Goal: Task Accomplishment & Management: Manage account settings

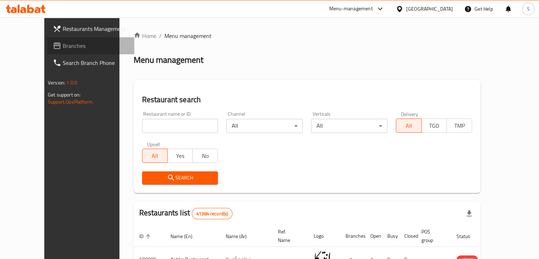
click at [63, 47] on span "Branches" at bounding box center [96, 45] width 66 height 9
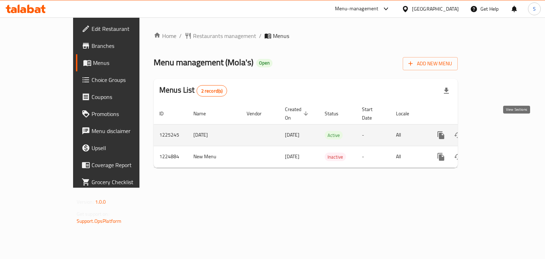
click at [495, 132] on icon "enhanced table" at bounding box center [492, 135] width 6 height 6
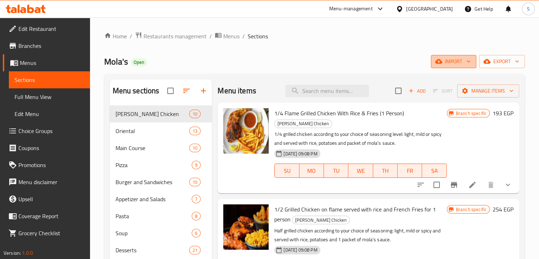
click at [456, 59] on span "import" at bounding box center [454, 61] width 34 height 9
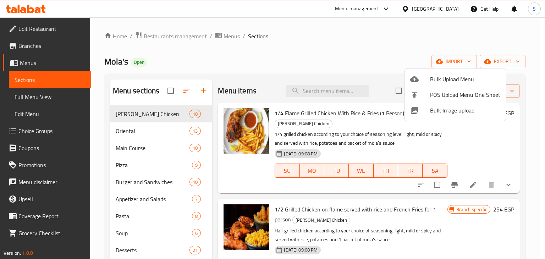
click at [394, 48] on div at bounding box center [272, 129] width 545 height 259
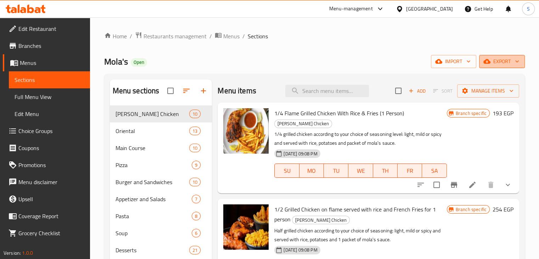
click at [511, 63] on span "export" at bounding box center [502, 61] width 34 height 9
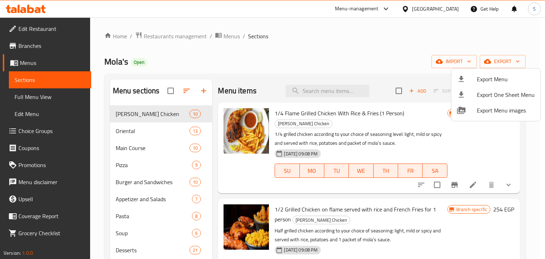
click at [353, 46] on div at bounding box center [272, 129] width 545 height 259
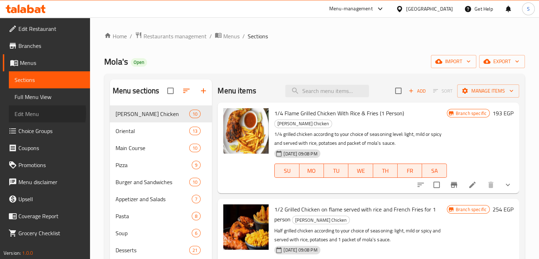
click at [35, 113] on span "Edit Menu" at bounding box center [50, 114] width 70 height 9
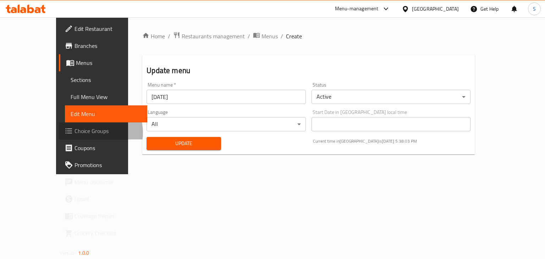
click at [74, 133] on span "Choice Groups" at bounding box center [107, 131] width 67 height 9
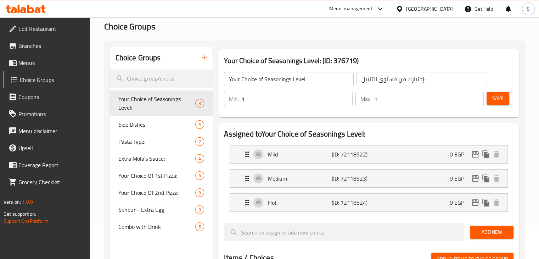
scroll to position [35, 0]
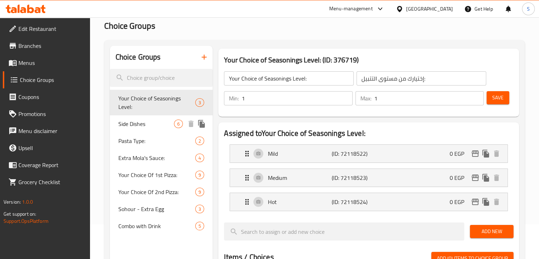
click at [139, 119] on span "Side Dishes" at bounding box center [146, 123] width 56 height 9
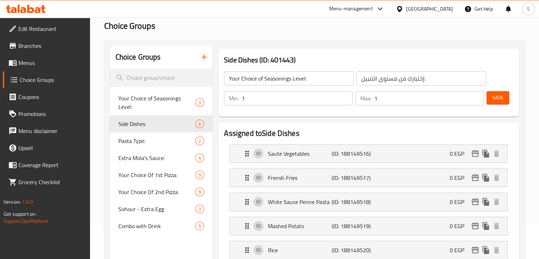
type input "Side Dishes"
type input "أطباق جانبية"
type input "2"
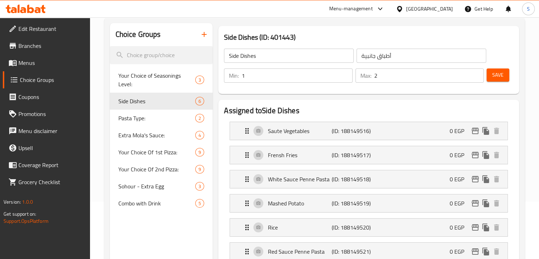
scroll to position [57, 0]
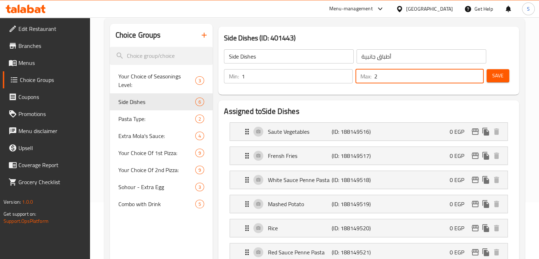
click at [387, 75] on input "2" at bounding box center [429, 76] width 110 height 14
type input "1"
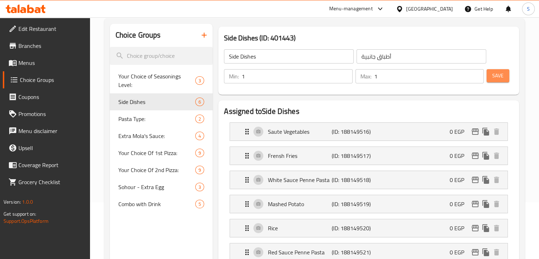
click at [494, 78] on span "Save" at bounding box center [498, 75] width 11 height 9
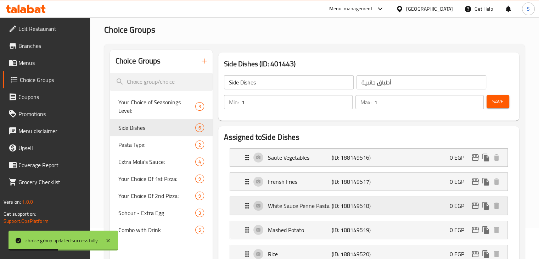
scroll to position [10, 0]
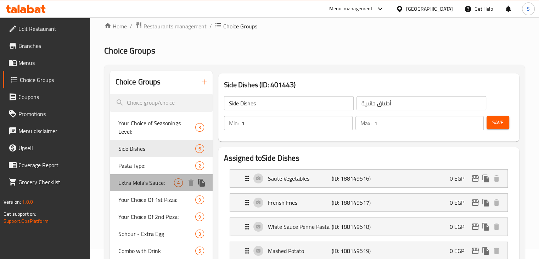
click at [133, 178] on span "Extra Mola's Sauce:" at bounding box center [146, 182] width 56 height 9
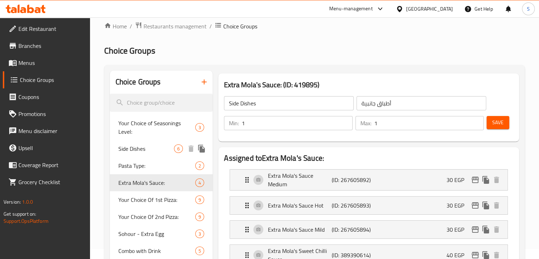
type input "Extra Mola's Sauce:"
type input "صوص مولاز اضافي:"
type input "0"
click at [132, 144] on span "Side Dishes" at bounding box center [146, 148] width 56 height 9
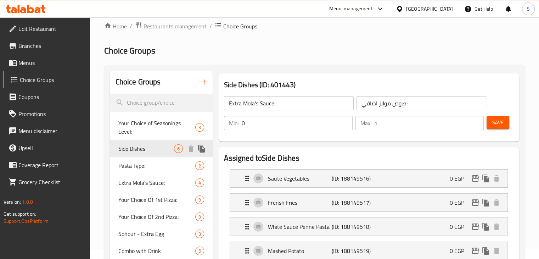
type input "Side Dishes"
type input "أطباق جانبية"
type input "1"
click at [141, 161] on span "Pasta Type:" at bounding box center [146, 165] width 56 height 9
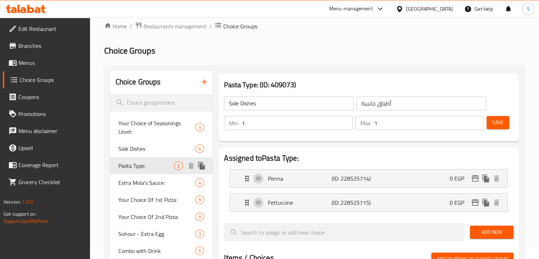
type input "Pasta Type:"
type input "نوع المعكرونة:"
click at [145, 179] on span "Extra Mola's Sauce:" at bounding box center [146, 182] width 56 height 9
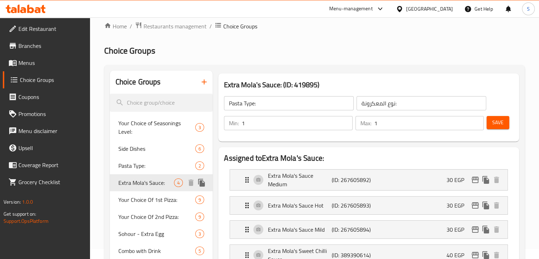
type input "Extra Mola's Sauce:"
type input "صوص مولاز اضافي:"
type input "0"
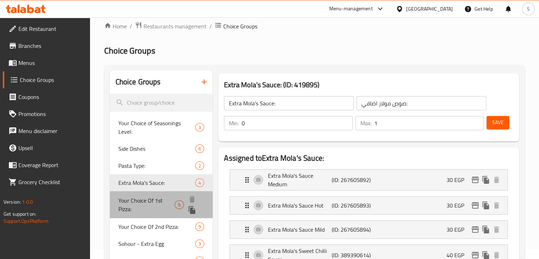
click at [141, 196] on span "Your Choice Of 1st Pizza:" at bounding box center [146, 204] width 57 height 17
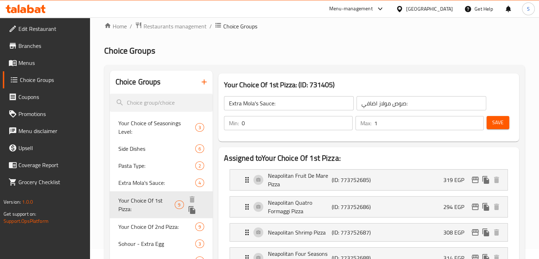
type input "Your Choice Of 1st Pizza:"
type input "اختيارك من البيتزا الاولي:"
type input "1"
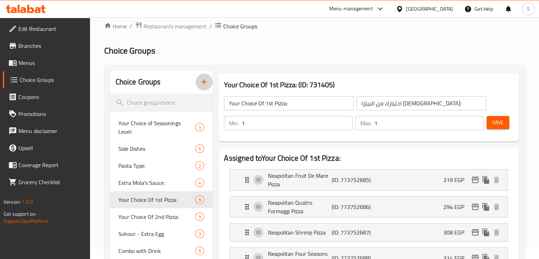
click at [208, 84] on icon "button" at bounding box center [204, 82] width 9 height 9
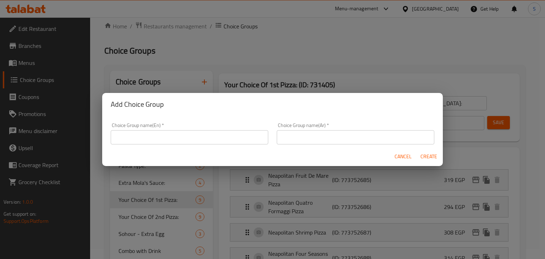
click at [253, 36] on div "Add Choice Group Choice Group name(En)   * Choice Group name(En) * Choice Group…" at bounding box center [272, 129] width 545 height 259
click at [399, 158] on span "Cancel" at bounding box center [402, 156] width 17 height 9
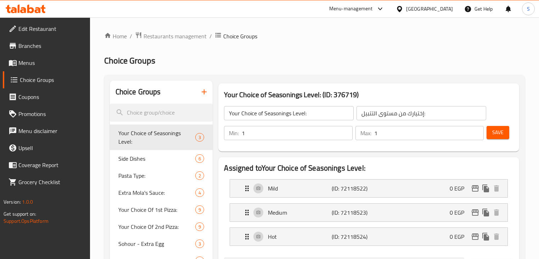
scroll to position [10, 0]
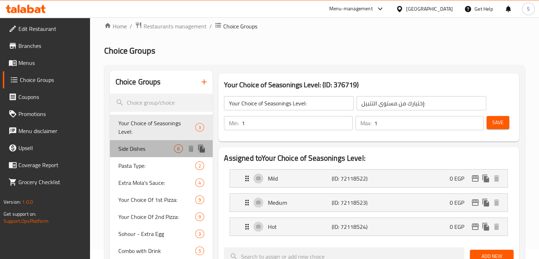
click at [148, 144] on div "Side Dishes 6" at bounding box center [161, 148] width 103 height 17
type input "Side Dishes"
type input "أطباق جانبية"
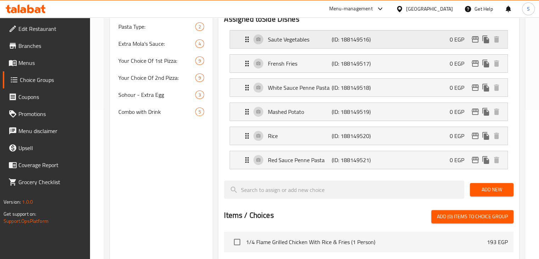
scroll to position [155, 0]
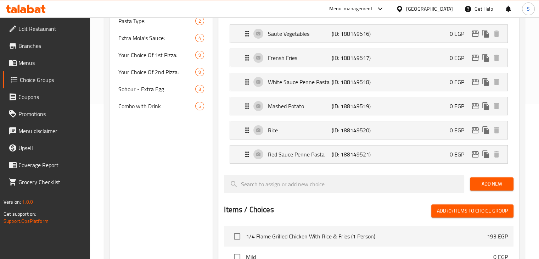
click at [492, 178] on button "Add New" at bounding box center [492, 183] width 44 height 13
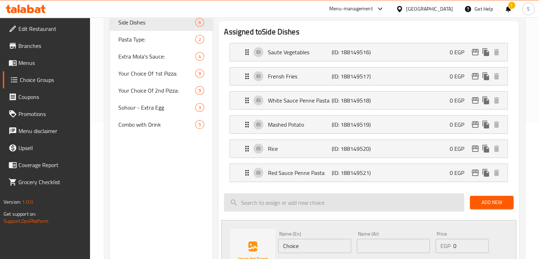
scroll to position [132, 0]
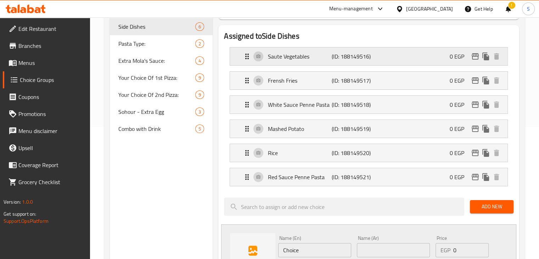
click at [299, 59] on p "Saute Vegetables" at bounding box center [299, 56] width 63 height 9
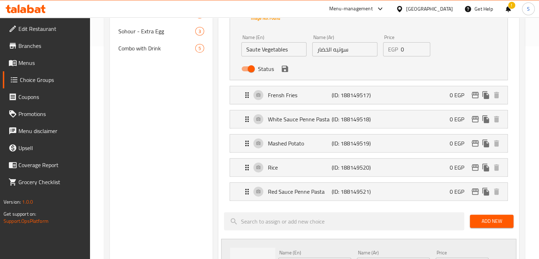
scroll to position [211, 0]
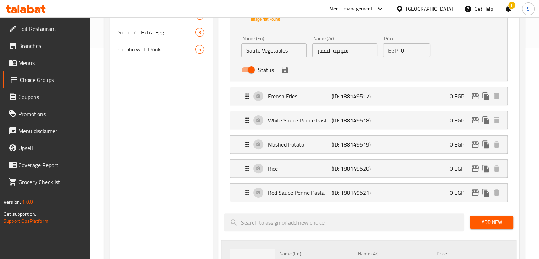
click at [339, 51] on input "سوتيه الخضار" at bounding box center [344, 50] width 65 height 14
type input "H"
click at [339, 51] on input "ارز وبطاطاس مقليه" at bounding box center [344, 50] width 65 height 14
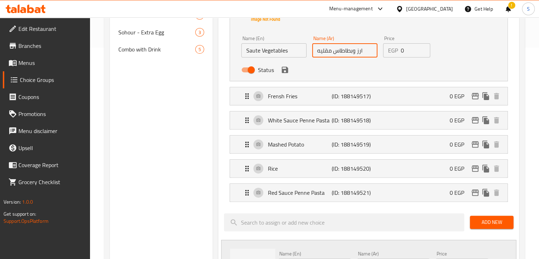
click at [339, 51] on input "ارز وبطاطاس مقليه" at bounding box center [344, 50] width 65 height 14
type input "ارز وبطاطاس مقليه"
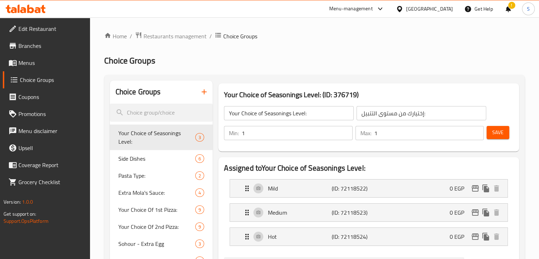
scroll to position [63, 0]
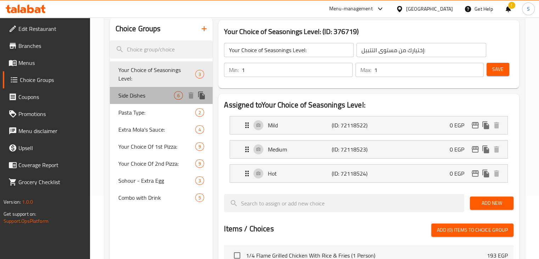
click at [137, 91] on span "Side Dishes" at bounding box center [146, 95] width 56 height 9
type input "Side Dishes"
type input "أطباق جانبية"
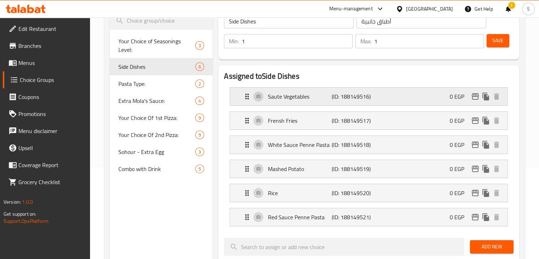
scroll to position [91, 0]
click at [295, 97] on p "Saute Vegetables" at bounding box center [299, 97] width 63 height 9
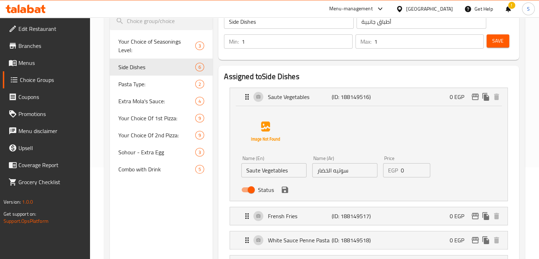
click at [269, 168] on input "Saute Vegetables" at bounding box center [273, 170] width 65 height 14
paste input "Rice and fried potato"
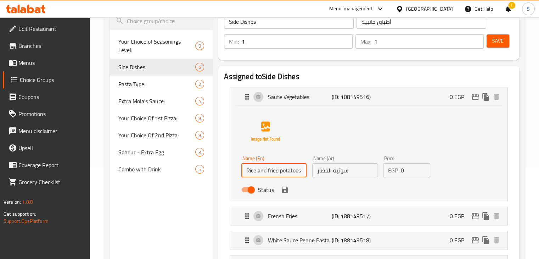
type input "Rice and fried potatoes"
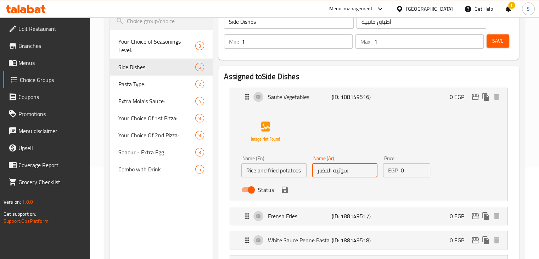
click at [337, 175] on input "سوتيه الخضار" at bounding box center [344, 170] width 65 height 14
paste input "رز وبطاطاس مقليه"
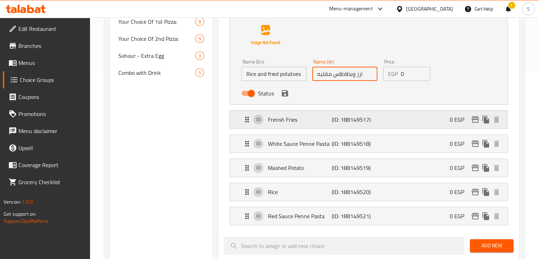
scroll to position [189, 0]
click at [308, 119] on p "Frensh Fries" at bounding box center [299, 119] width 63 height 9
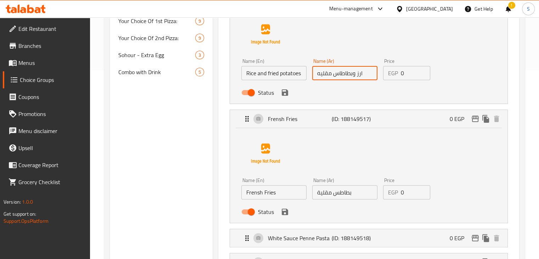
scroll to position [251, 0]
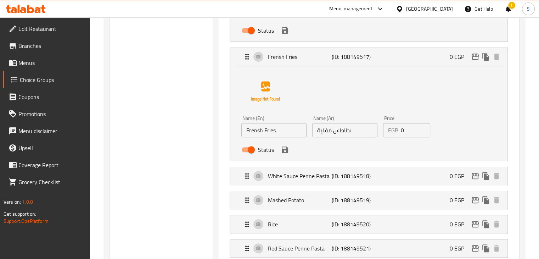
type input "ارز وبطاطاس مقليه"
click at [261, 133] on input "Frensh Fries" at bounding box center [273, 130] width 65 height 14
paste input "Rice and mashed potato"
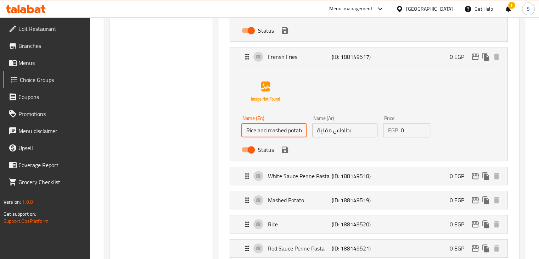
scroll to position [0, 7]
type input "Rice and mashed potatoes"
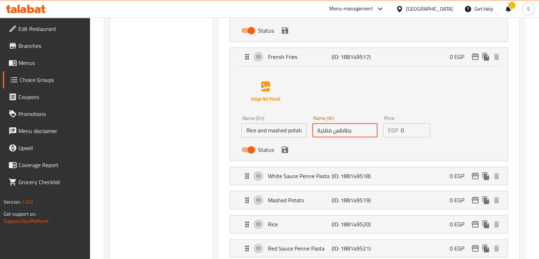
click at [335, 130] on input "بطاطس مقلية" at bounding box center [344, 130] width 65 height 14
paste input "رز وبطاطاس مهروسه"
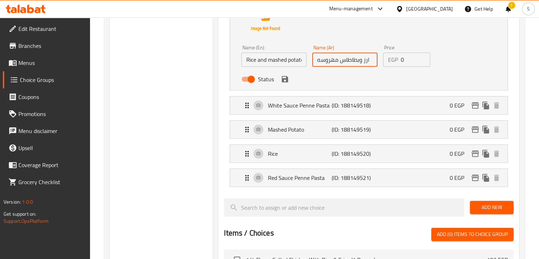
scroll to position [322, 0]
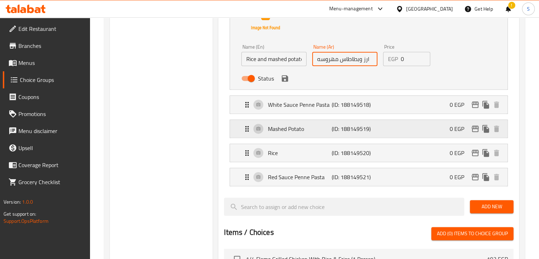
click at [299, 130] on p "Mashed Potato" at bounding box center [299, 128] width 63 height 9
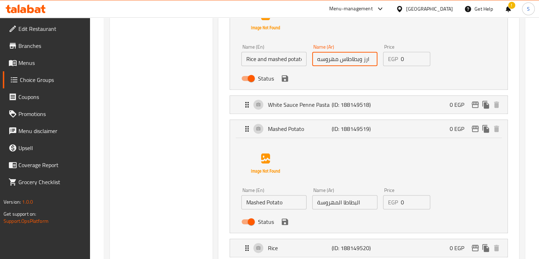
type input "ارز وبطاطاس مهروسه"
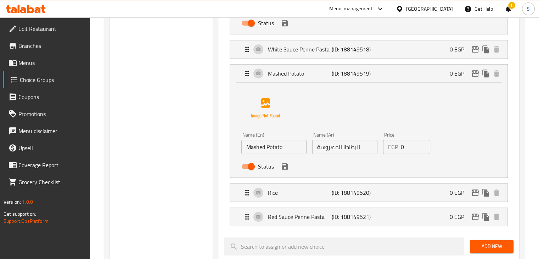
click at [266, 149] on input "Mashed Potato" at bounding box center [273, 147] width 65 height 14
paste input "Rice and sautéed vegetables"
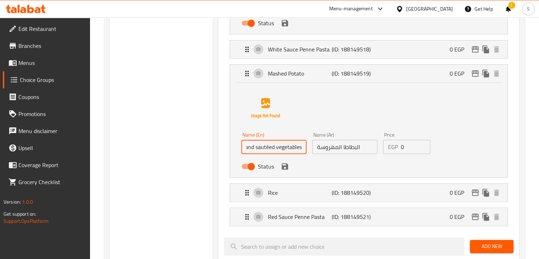
type input "Rice and sautéed vegetables"
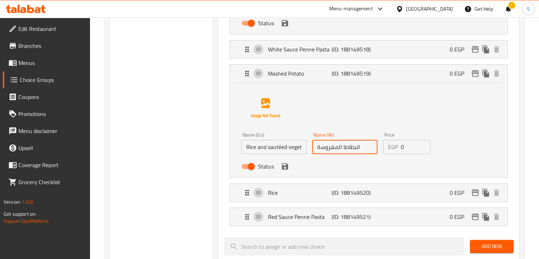
click at [335, 147] on input "البطاطا المهروسة" at bounding box center [344, 147] width 65 height 14
paste input "رز وخضار سوتيه"
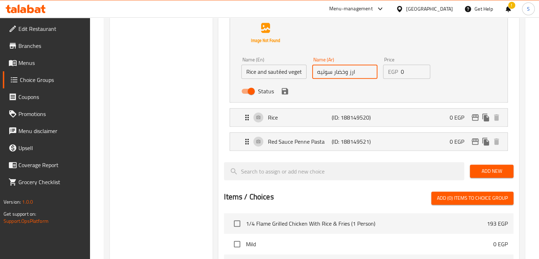
scroll to position [457, 0]
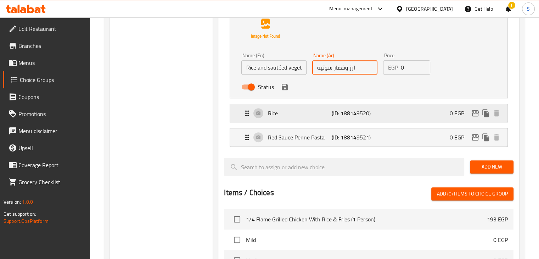
click at [312, 115] on p "Rice" at bounding box center [299, 113] width 63 height 9
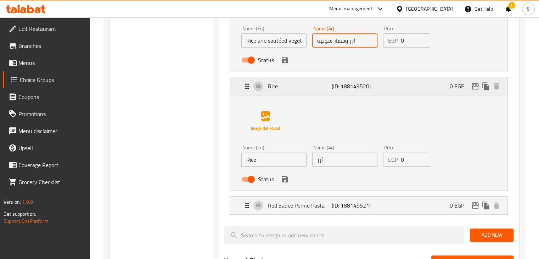
scroll to position [524, 0]
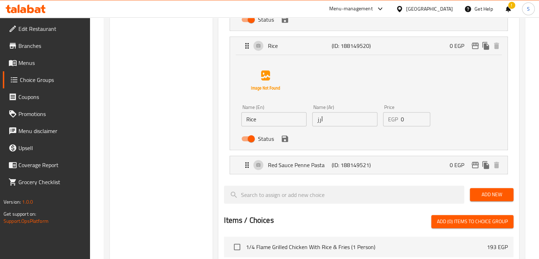
type input "ارز وخضار سوتيه"
click at [273, 121] on input "Rice" at bounding box center [273, 119] width 65 height 14
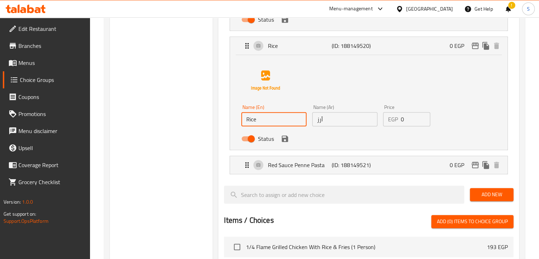
paste input "Mashed and fried potatoes"
type input "Mashed and fried potatoes"
click at [345, 123] on input "أرز" at bounding box center [344, 119] width 65 height 14
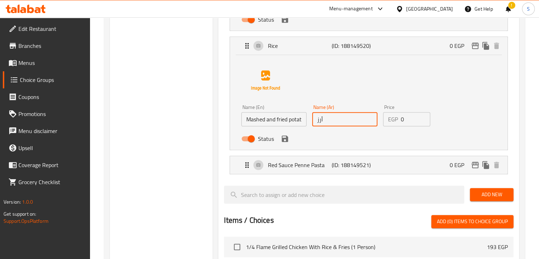
click at [345, 123] on input "أرز" at bounding box center [344, 119] width 65 height 14
paste input "طاطس مقليه ومهروسه"
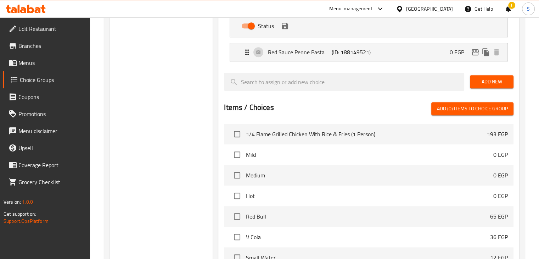
scroll to position [638, 0]
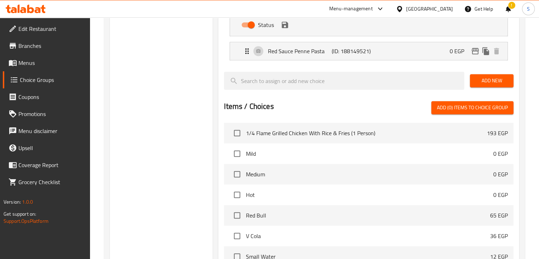
type input "بطاطس مقليه ومهروسه"
click at [485, 78] on span "Add New" at bounding box center [492, 80] width 32 height 9
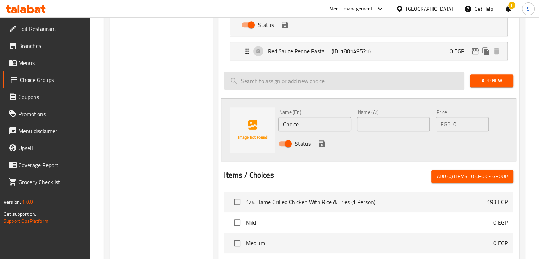
scroll to position [675, 0]
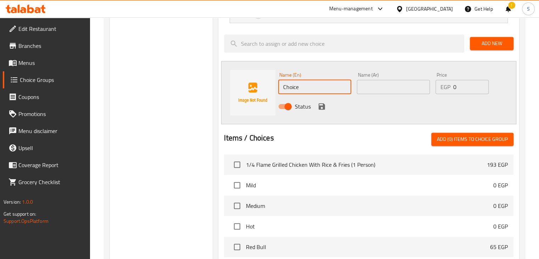
click at [292, 85] on input "Choice" at bounding box center [314, 87] width 73 height 14
paste input "French fries and sautéed vegetables"
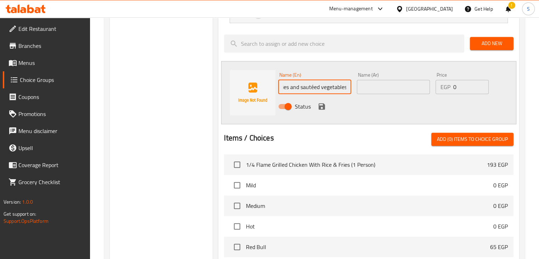
type input "French fries and sautéed vegetables"
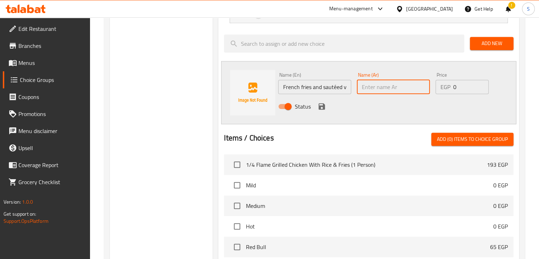
click at [402, 83] on input "text" at bounding box center [393, 87] width 73 height 14
paste input "بطاطس مقليه وخضار سوتيه"
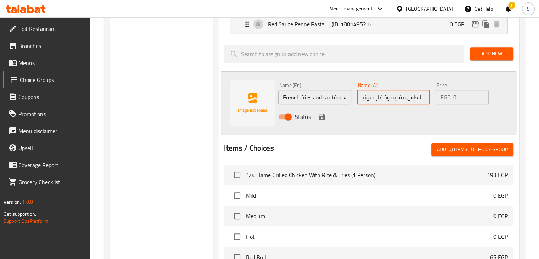
scroll to position [664, 0]
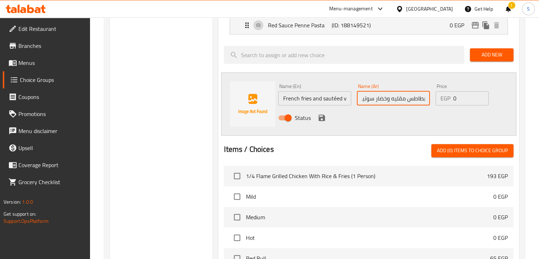
type input "بطاطس مقليه وخضار سوتيه"
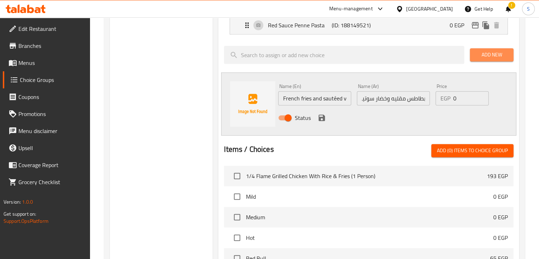
scroll to position [0, 0]
click at [485, 60] on button "Add New" at bounding box center [492, 54] width 44 height 13
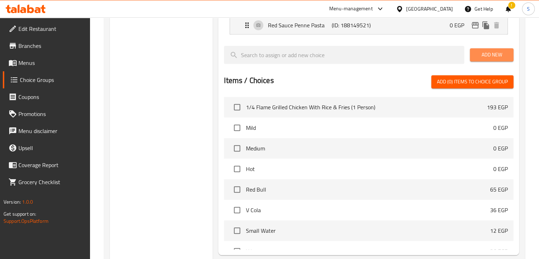
click at [490, 56] on span "Add New" at bounding box center [492, 54] width 32 height 9
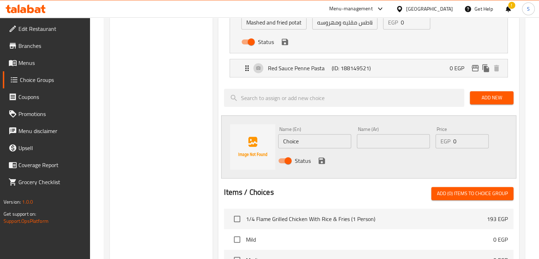
scroll to position [621, 0]
click at [485, 94] on span "Add New" at bounding box center [492, 98] width 32 height 9
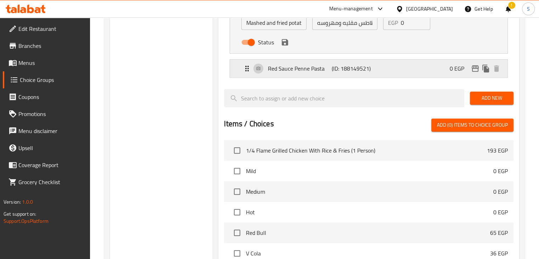
click at [367, 71] on p "(ID: 188149521)" at bounding box center [353, 68] width 43 height 9
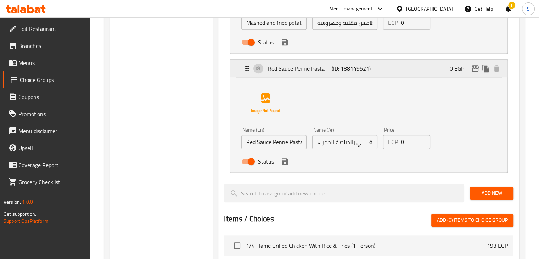
click at [359, 73] on div "Red Sauce Penne Pasta (ID: 188149521) 0 EGP" at bounding box center [371, 69] width 256 height 18
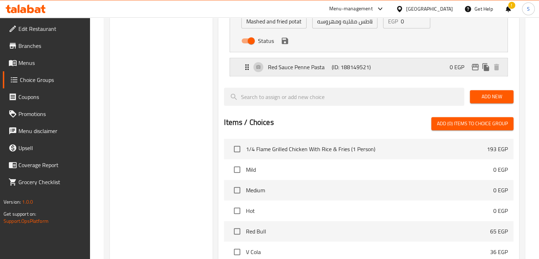
scroll to position [622, 0]
click at [483, 93] on span "Add New" at bounding box center [492, 96] width 32 height 9
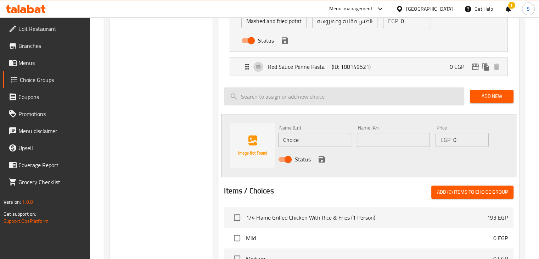
scroll to position [637, 0]
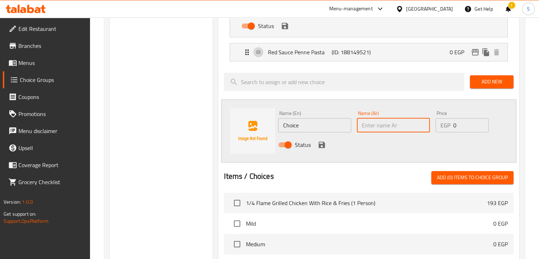
click at [363, 123] on input "text" at bounding box center [393, 125] width 73 height 14
paste input "بطاطس مقليه وخضار سوتيه"
type input "بطاطس مقليه وخضار سوتيه"
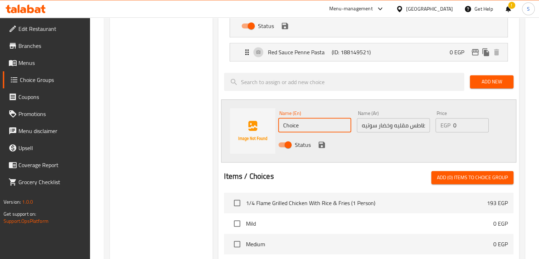
click at [292, 122] on input "Choice" at bounding box center [314, 125] width 73 height 14
paste input "French fries and sautéed vegetables"
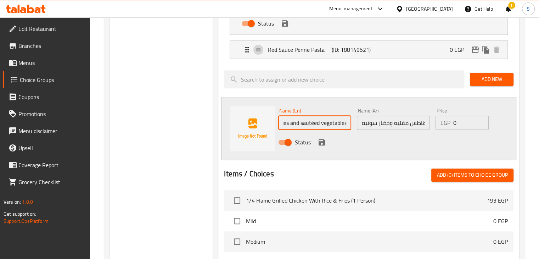
scroll to position [640, 0]
type input "French fries and sautéed vegetables"
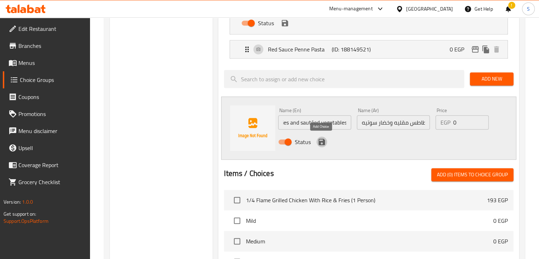
scroll to position [0, 0]
click at [320, 140] on icon "save" at bounding box center [322, 142] width 6 height 6
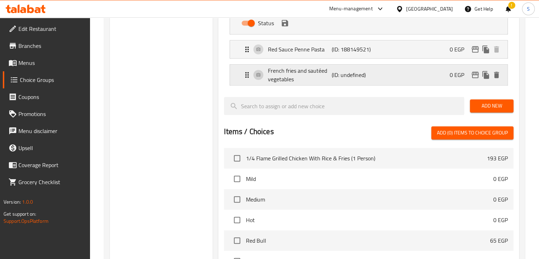
click at [348, 76] on p "(ID: undefined)" at bounding box center [353, 75] width 43 height 9
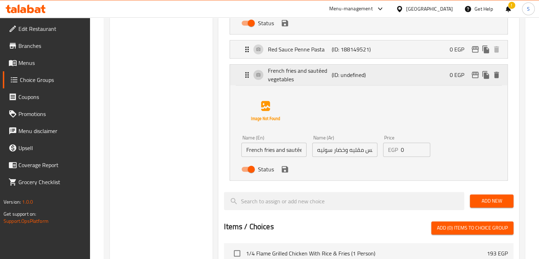
click at [344, 76] on p "(ID: undefined)" at bounding box center [353, 75] width 43 height 9
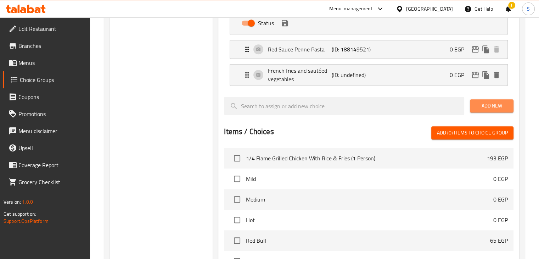
click at [491, 103] on span "Add New" at bounding box center [492, 105] width 32 height 9
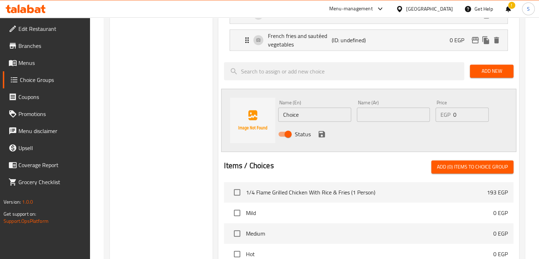
scroll to position [678, 0]
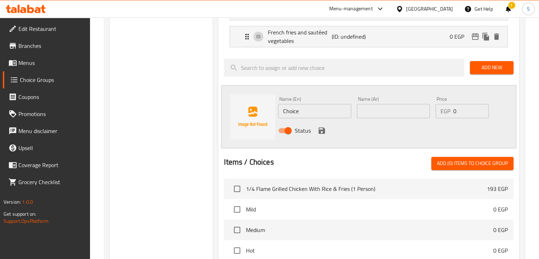
click at [295, 105] on input "Choice" at bounding box center [314, 111] width 73 height 14
paste input "Mashed potatoes and sautéed vegetables"
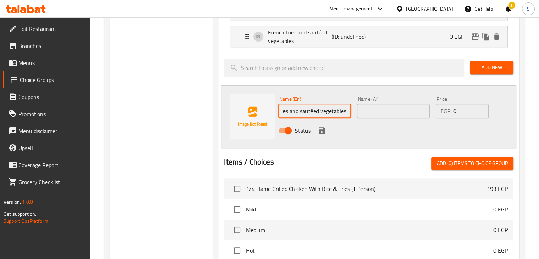
type input "Mashed potatoes and sautéed vegetables"
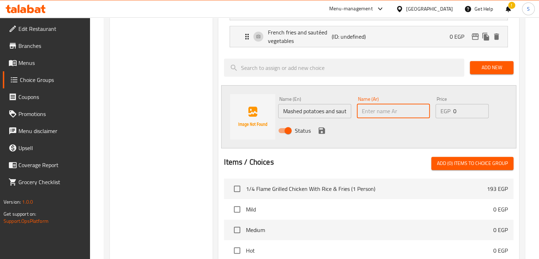
click at [366, 109] on input "text" at bounding box center [393, 111] width 73 height 14
paste input "بطاطس مهروسه وخضار سوتيه"
type input "بطاطس مهروسه وخضار سوتيه"
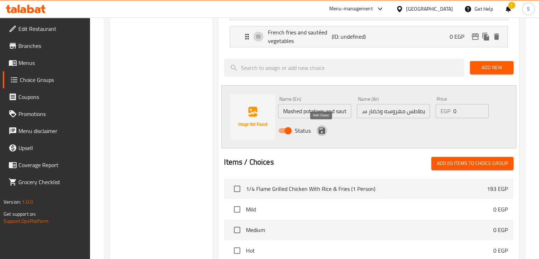
scroll to position [0, 0]
click at [319, 131] on icon "save" at bounding box center [322, 130] width 6 height 6
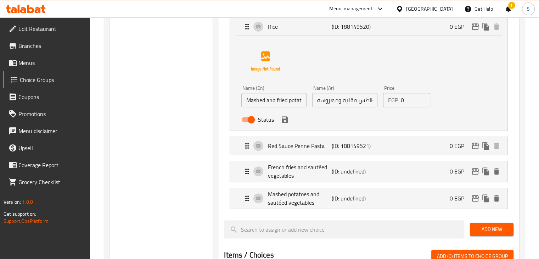
scroll to position [543, 0]
click at [291, 118] on div "Status" at bounding box center [345, 119] width 212 height 19
click at [286, 119] on icon "save" at bounding box center [285, 119] width 6 height 6
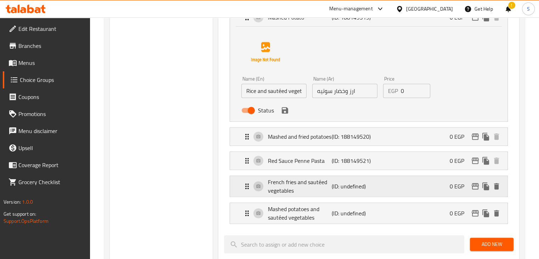
scroll to position [433, 0]
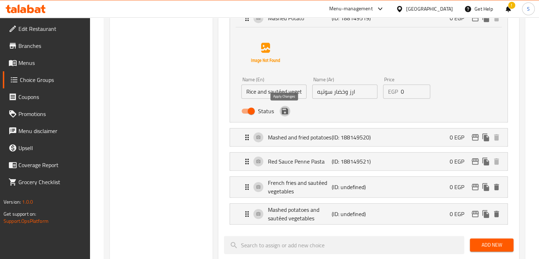
click at [285, 112] on icon "save" at bounding box center [285, 111] width 9 height 9
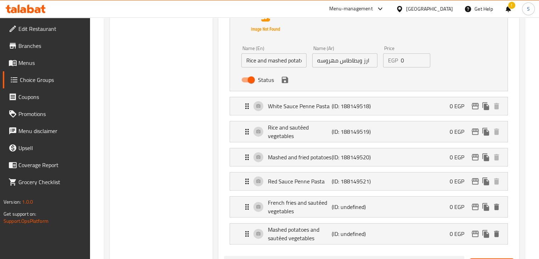
scroll to position [321, 0]
click at [288, 87] on div "Status" at bounding box center [345, 79] width 212 height 19
click at [286, 83] on icon "save" at bounding box center [285, 80] width 6 height 6
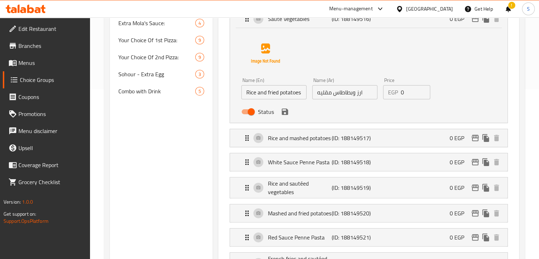
scroll to position [169, 0]
click at [284, 108] on icon "save" at bounding box center [285, 112] width 9 height 9
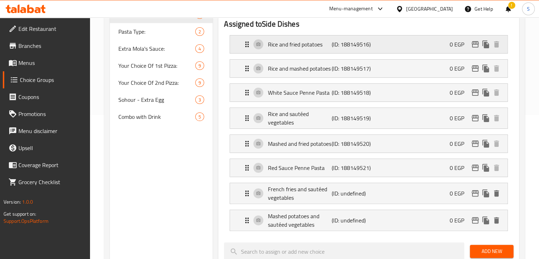
scroll to position [144, 0]
click at [306, 89] on p "White Sauce Penne Pasta" at bounding box center [299, 92] width 63 height 9
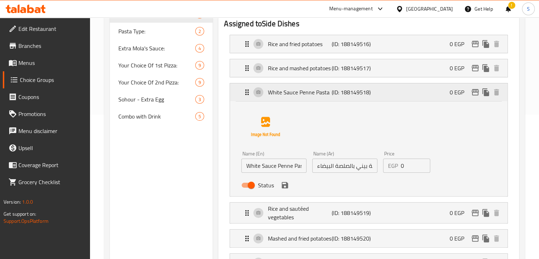
click at [306, 89] on p "White Sauce Penne Pasta" at bounding box center [299, 92] width 63 height 9
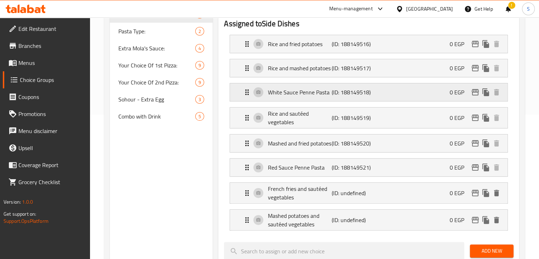
click at [246, 93] on icon "Expand" at bounding box center [247, 92] width 9 height 9
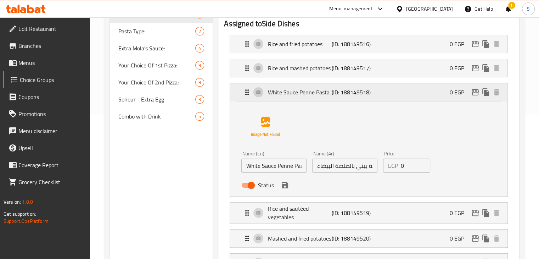
click at [246, 93] on icon "Expand" at bounding box center [247, 92] width 9 height 9
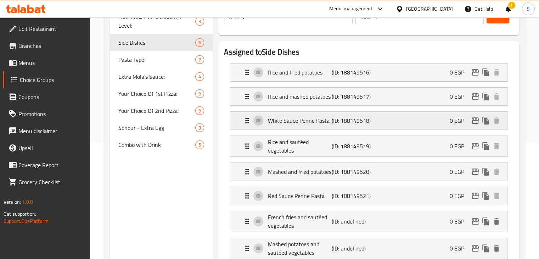
scroll to position [0, 0]
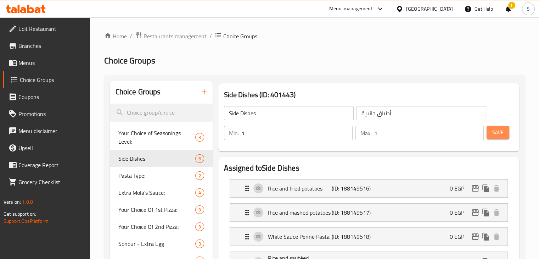
click at [500, 130] on span "Save" at bounding box center [498, 132] width 11 height 9
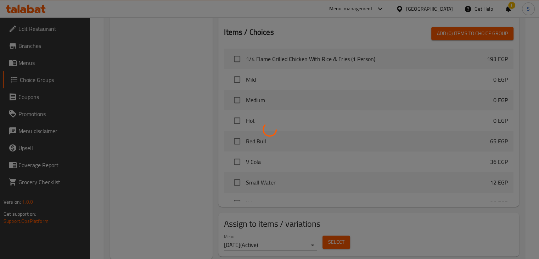
scroll to position [411, 0]
